Goal: Task Accomplishment & Management: Manage account settings

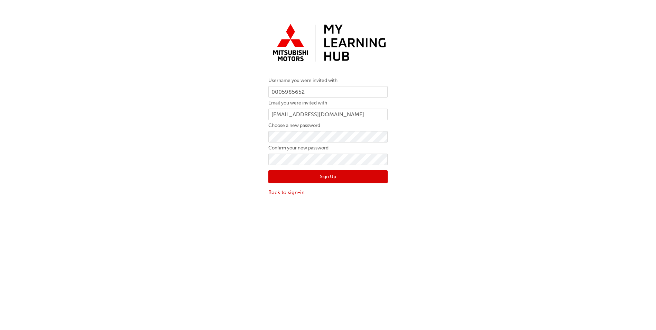
click at [276, 176] on button "Sign Up" at bounding box center [327, 176] width 119 height 13
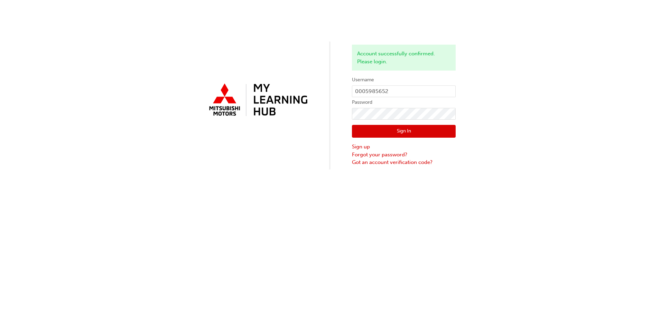
click at [407, 133] on button "Sign In" at bounding box center [404, 131] width 104 height 13
